Goal: Task Accomplishment & Management: Manage account settings

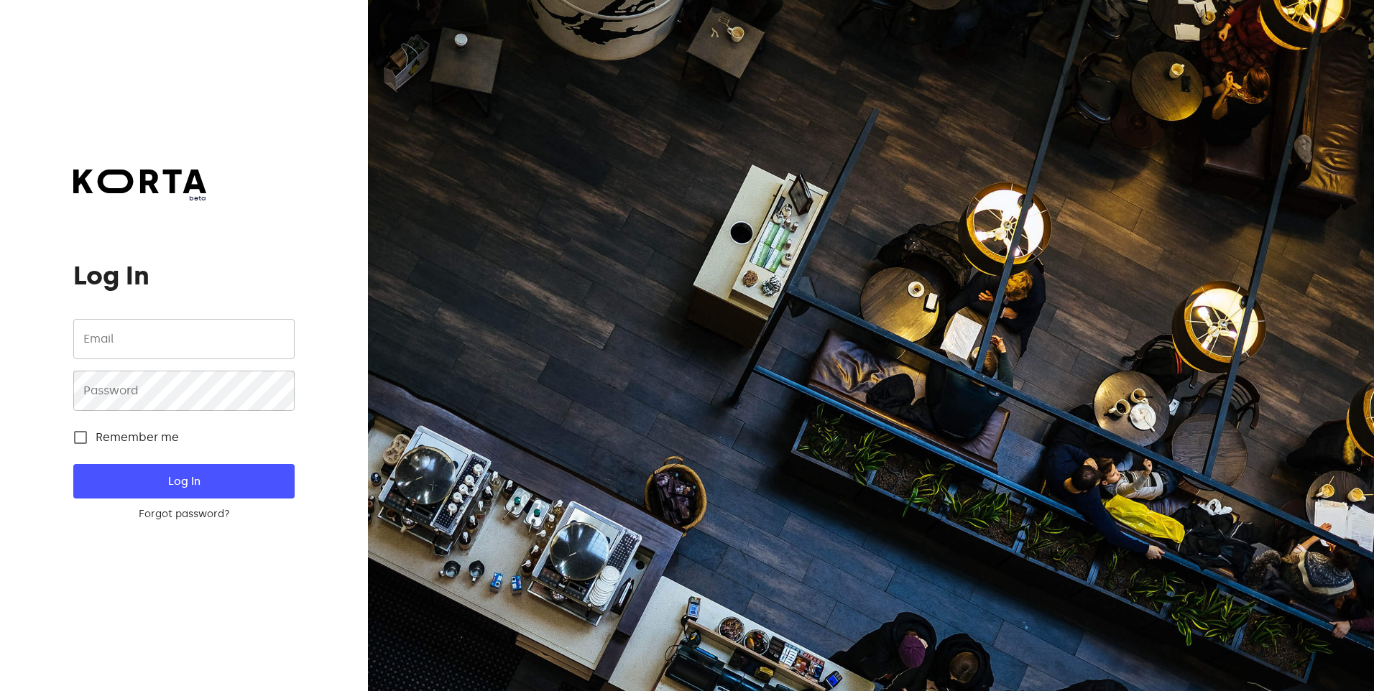
type input "[EMAIL_ADDRESS][DOMAIN_NAME]"
click at [126, 355] on input "[EMAIL_ADDRESS][DOMAIN_NAME]" at bounding box center [183, 339] width 221 height 40
click at [152, 483] on span "Log In" at bounding box center [183, 481] width 175 height 19
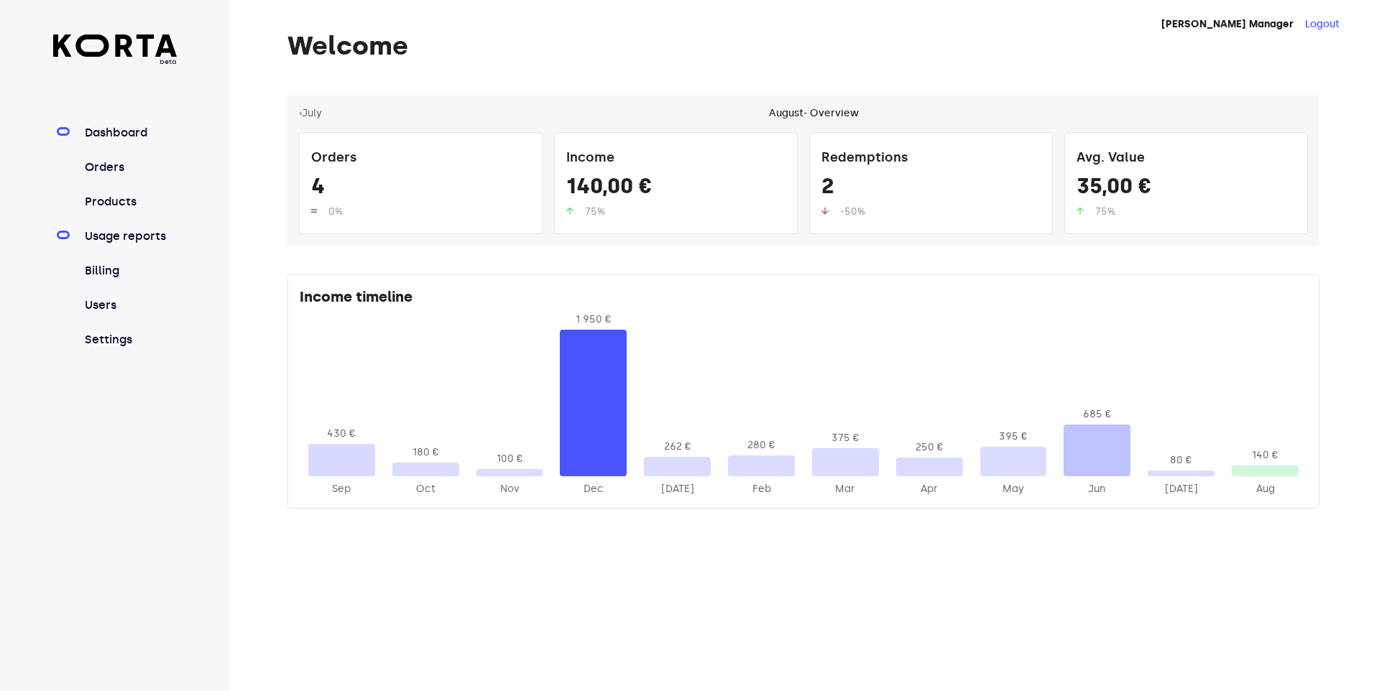
click at [121, 236] on link "Usage reports" at bounding box center [130, 236] width 96 height 17
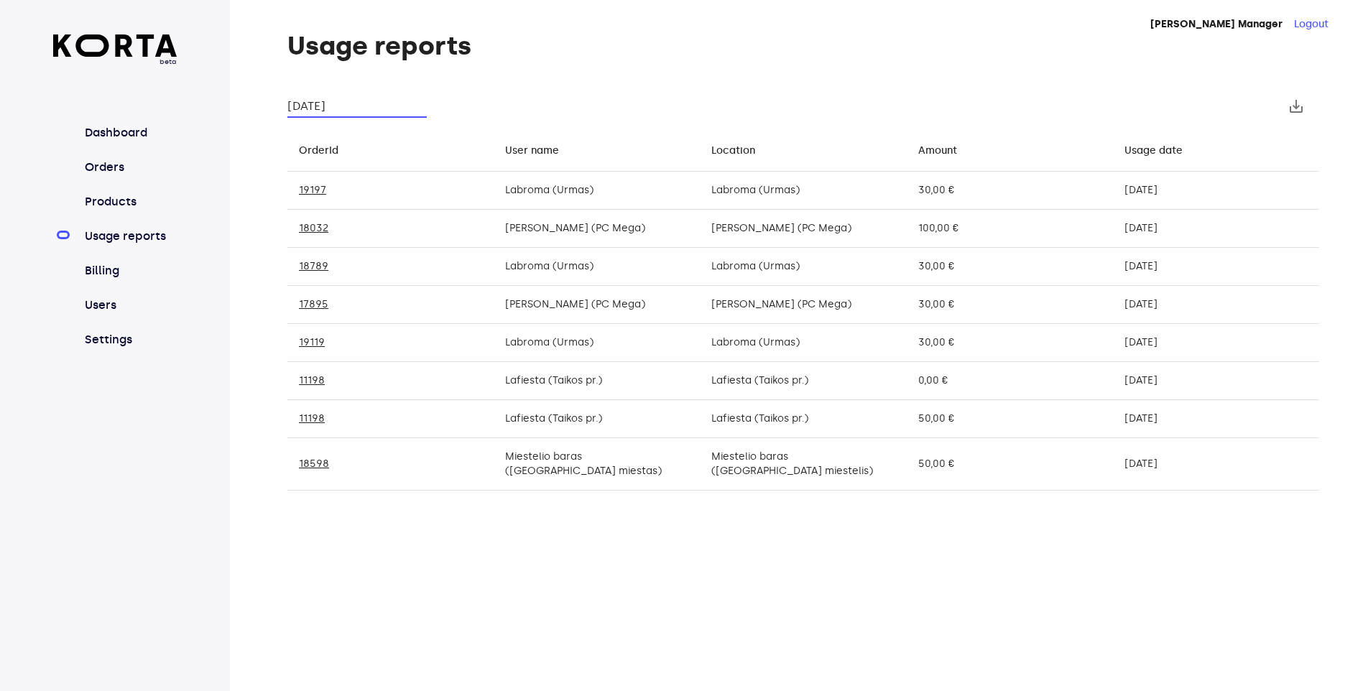
click at [372, 110] on input "[DATE]" at bounding box center [356, 106] width 139 height 23
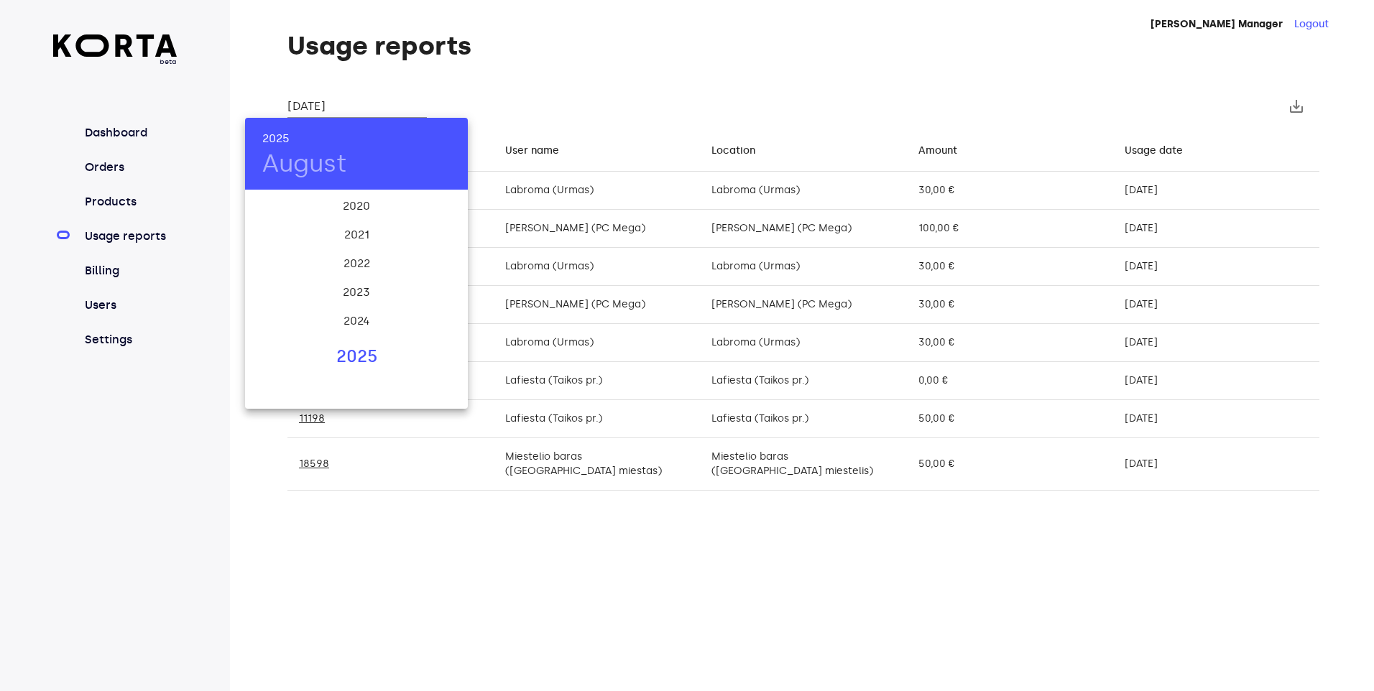
click at [359, 355] on div "2025" at bounding box center [356, 357] width 223 height 29
click at [529, 153] on div at bounding box center [687, 345] width 1374 height 691
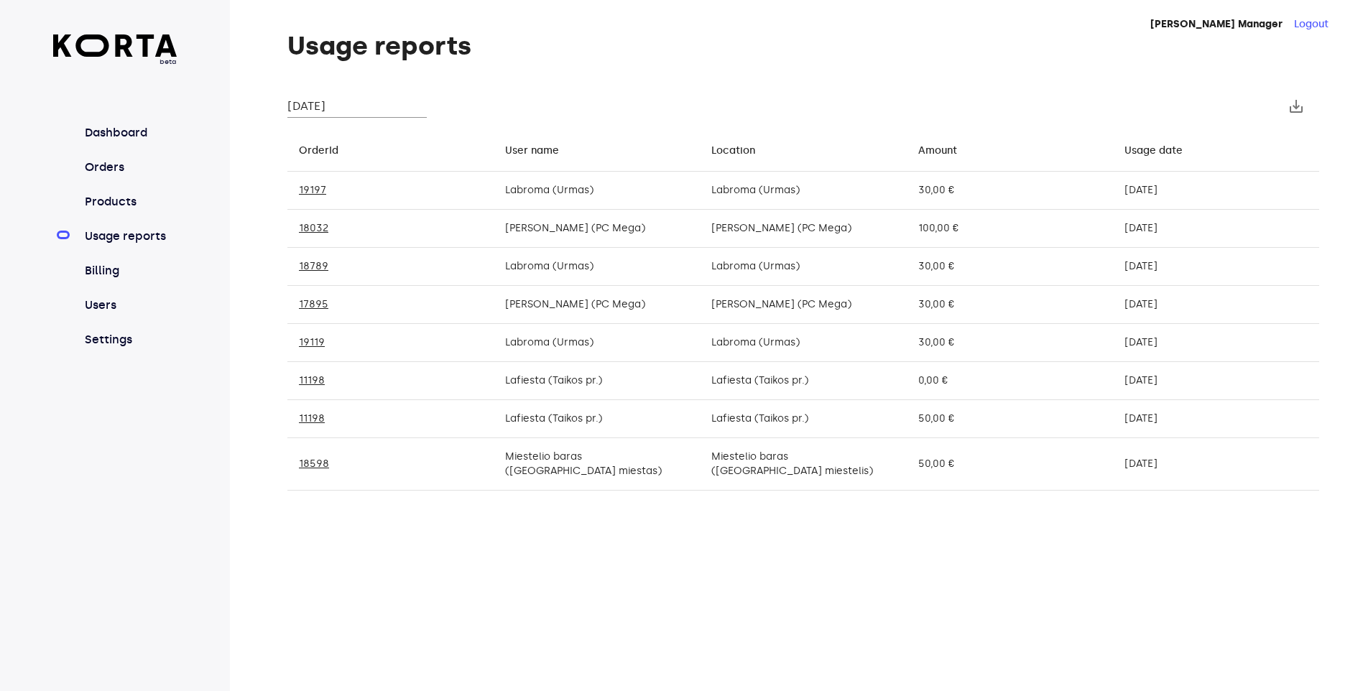
click at [529, 151] on div "[DATE] Jan Feb Mar Apr May Jun [DATE] Aug Sep Oct Nov Dec" at bounding box center [681, 345] width 1363 height 691
click at [526, 154] on div "User name" at bounding box center [532, 150] width 54 height 17
click at [306, 344] on link "11198" at bounding box center [312, 342] width 26 height 12
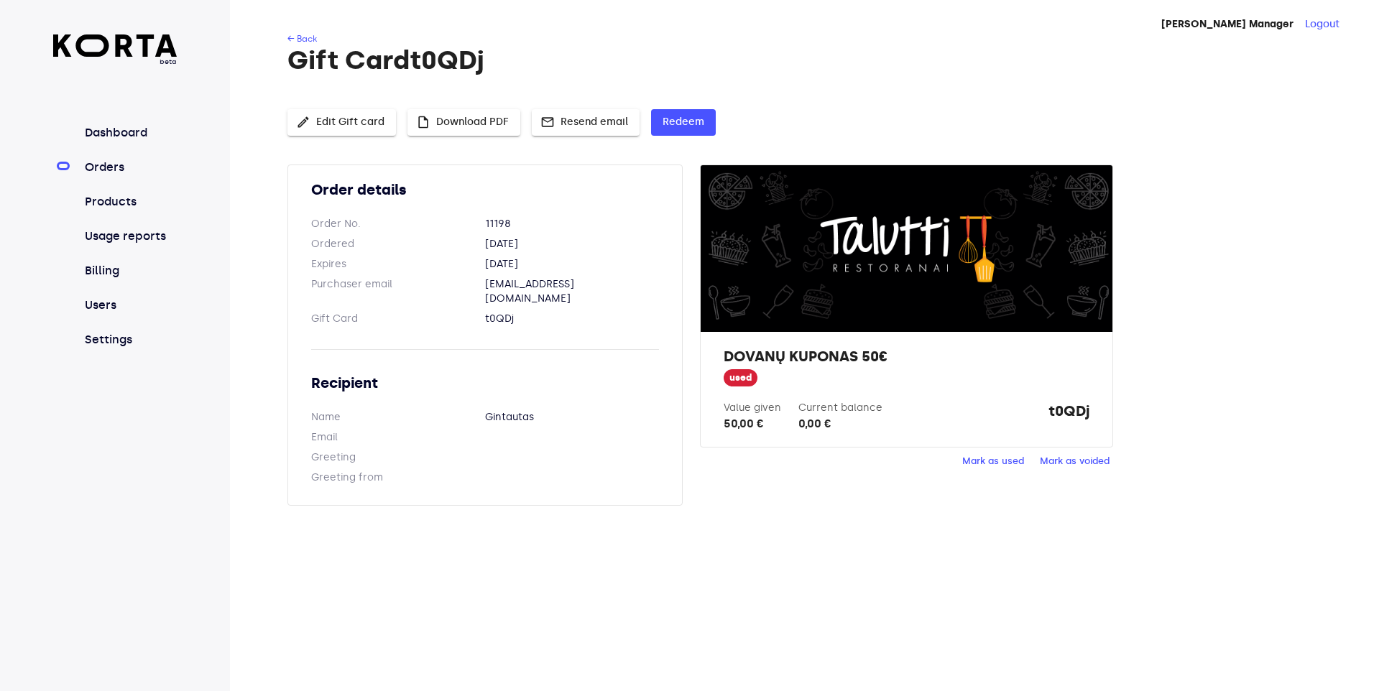
click at [93, 167] on link "Orders" at bounding box center [130, 167] width 96 height 17
